Goal: Find specific page/section

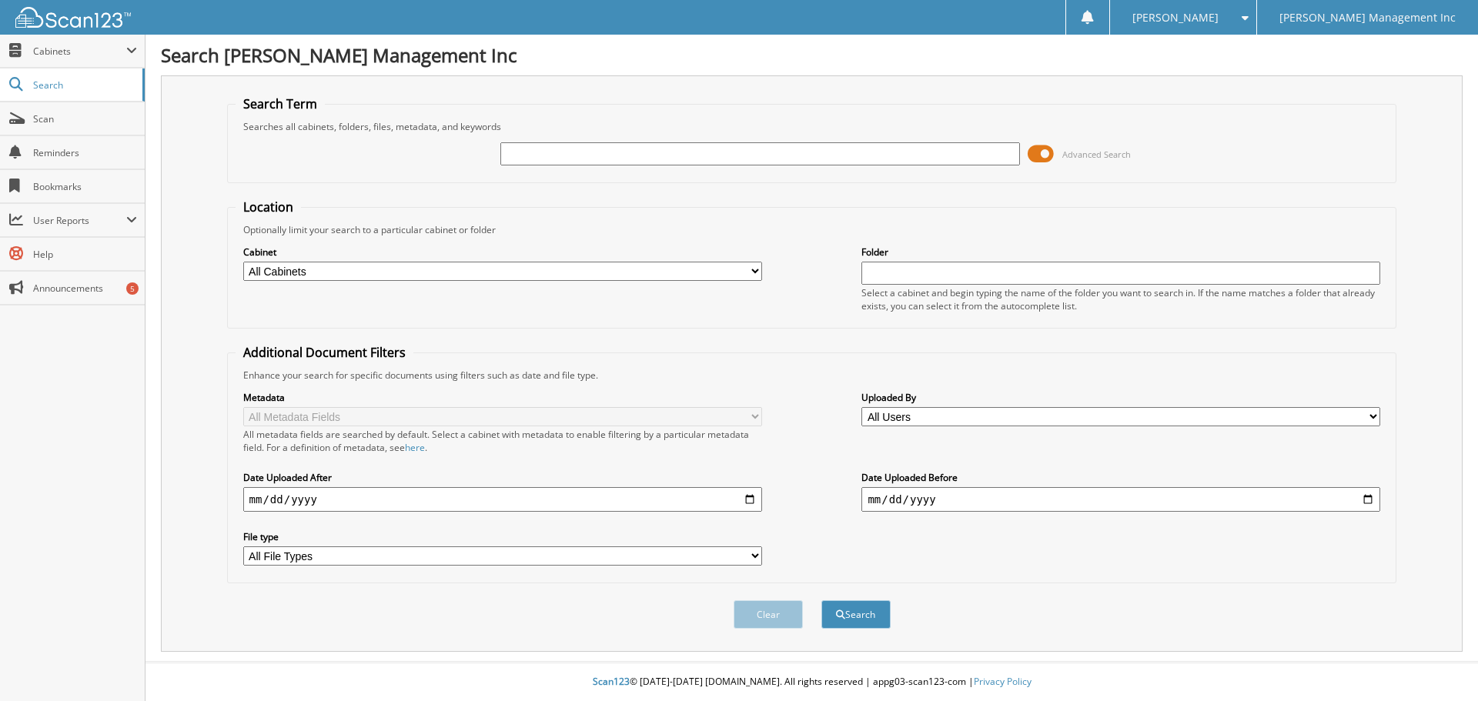
click at [524, 135] on div "Advanced Search" at bounding box center [811, 154] width 1153 height 42
click at [523, 152] on input "text" at bounding box center [759, 153] width 519 height 23
click at [547, 125] on div "Searches all cabinets, folders, files, metadata, and keywords" at bounding box center [811, 126] width 1153 height 13
click at [536, 150] on input "text" at bounding box center [759, 153] width 519 height 23
click at [552, 115] on fieldset "Search Term Searches all cabinets, folders, files, metadata, and keywords Advan…" at bounding box center [812, 139] width 1170 height 88
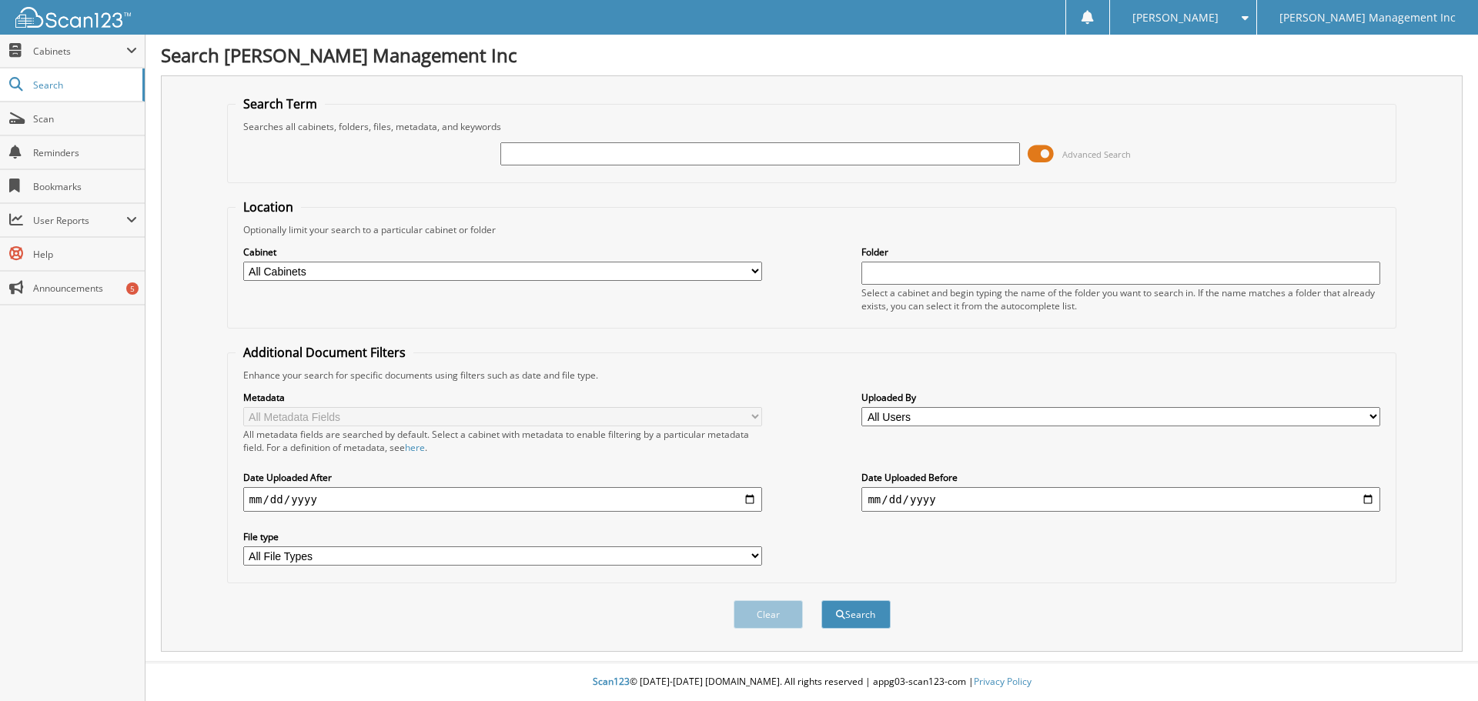
click at [536, 169] on div "Advanced Search" at bounding box center [811, 154] width 1153 height 42
click at [535, 159] on input "text" at bounding box center [759, 153] width 519 height 23
click at [546, 134] on div "Advanced Search" at bounding box center [811, 154] width 1153 height 42
click at [531, 156] on input "text" at bounding box center [759, 153] width 519 height 23
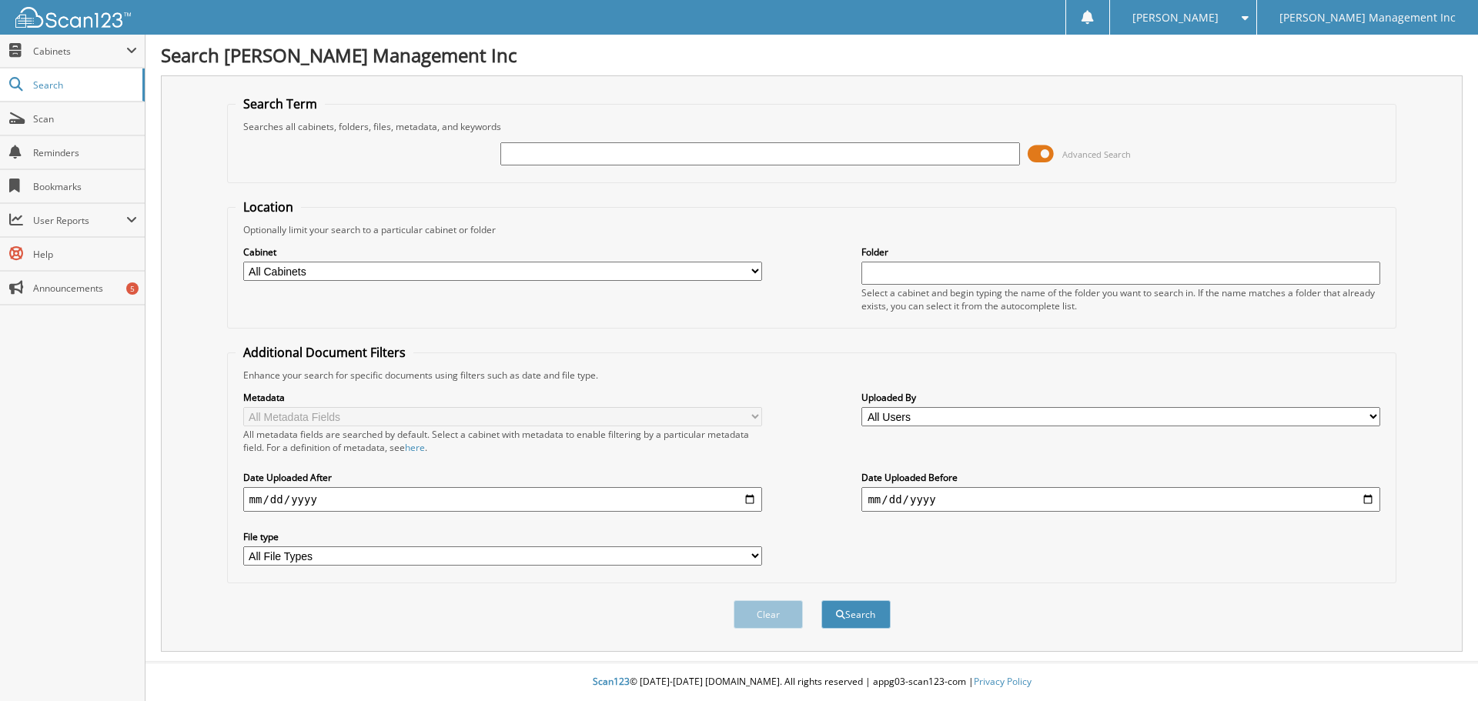
click at [531, 156] on input "text" at bounding box center [759, 153] width 519 height 23
